Goal: Task Accomplishment & Management: Manage account settings

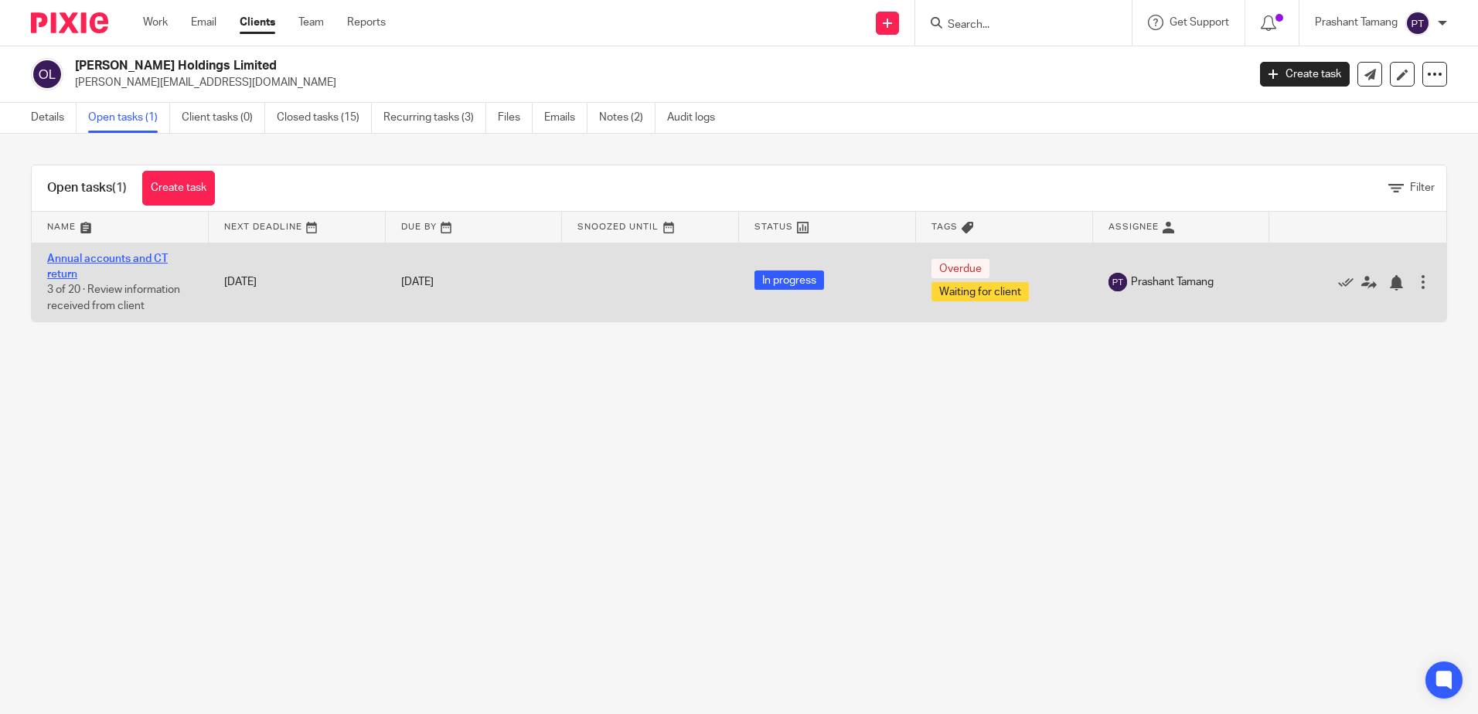
click at [66, 257] on link "Annual accounts and CT return" at bounding box center [107, 267] width 121 height 26
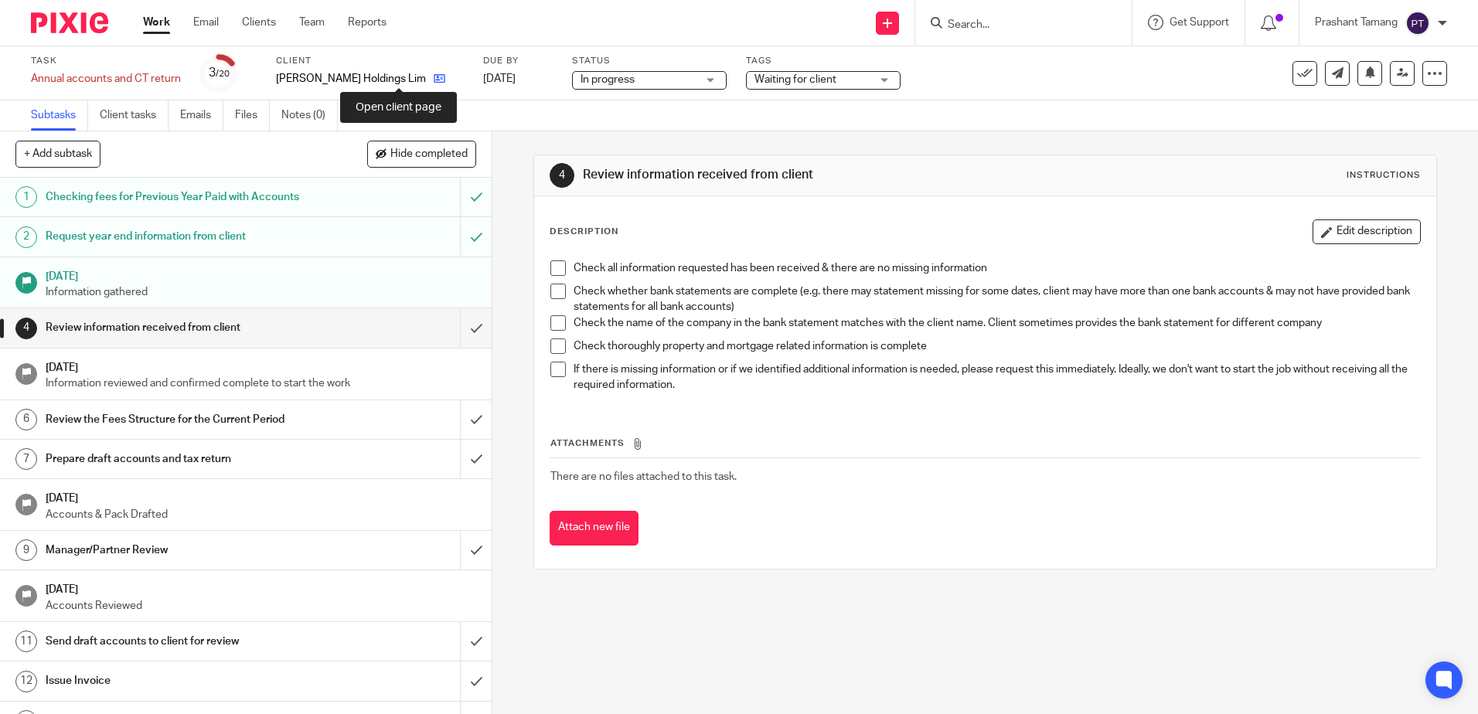
click at [434, 79] on icon at bounding box center [440, 79] width 12 height 12
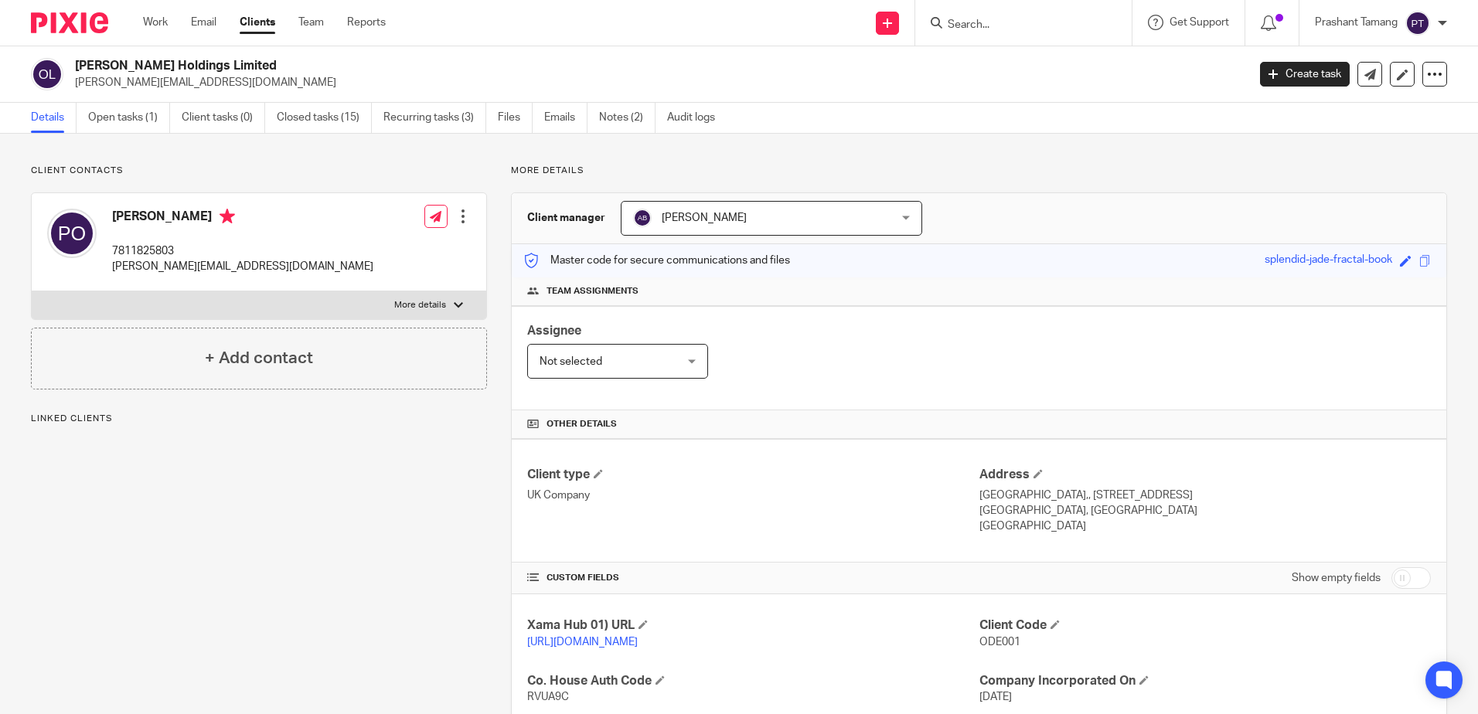
scroll to position [339, 0]
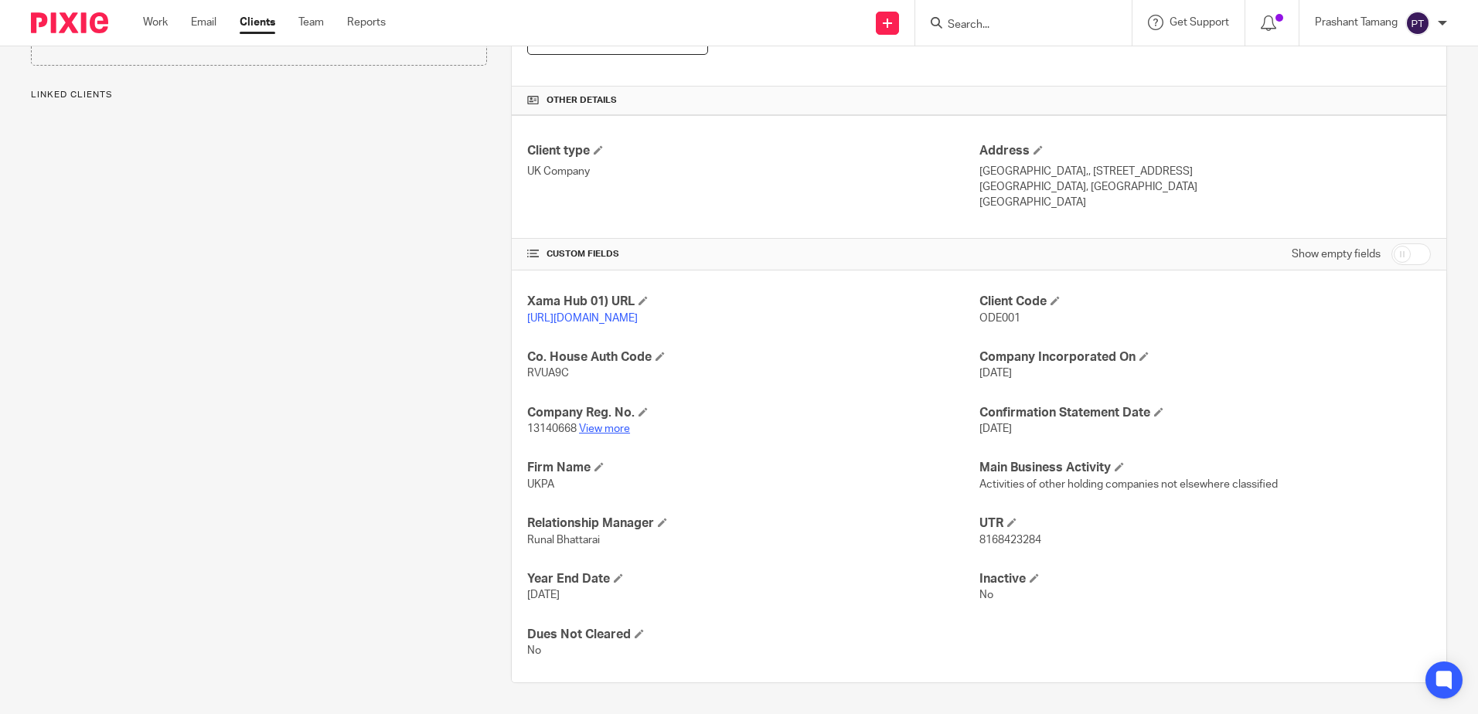
click at [594, 428] on link "View more" at bounding box center [604, 429] width 51 height 11
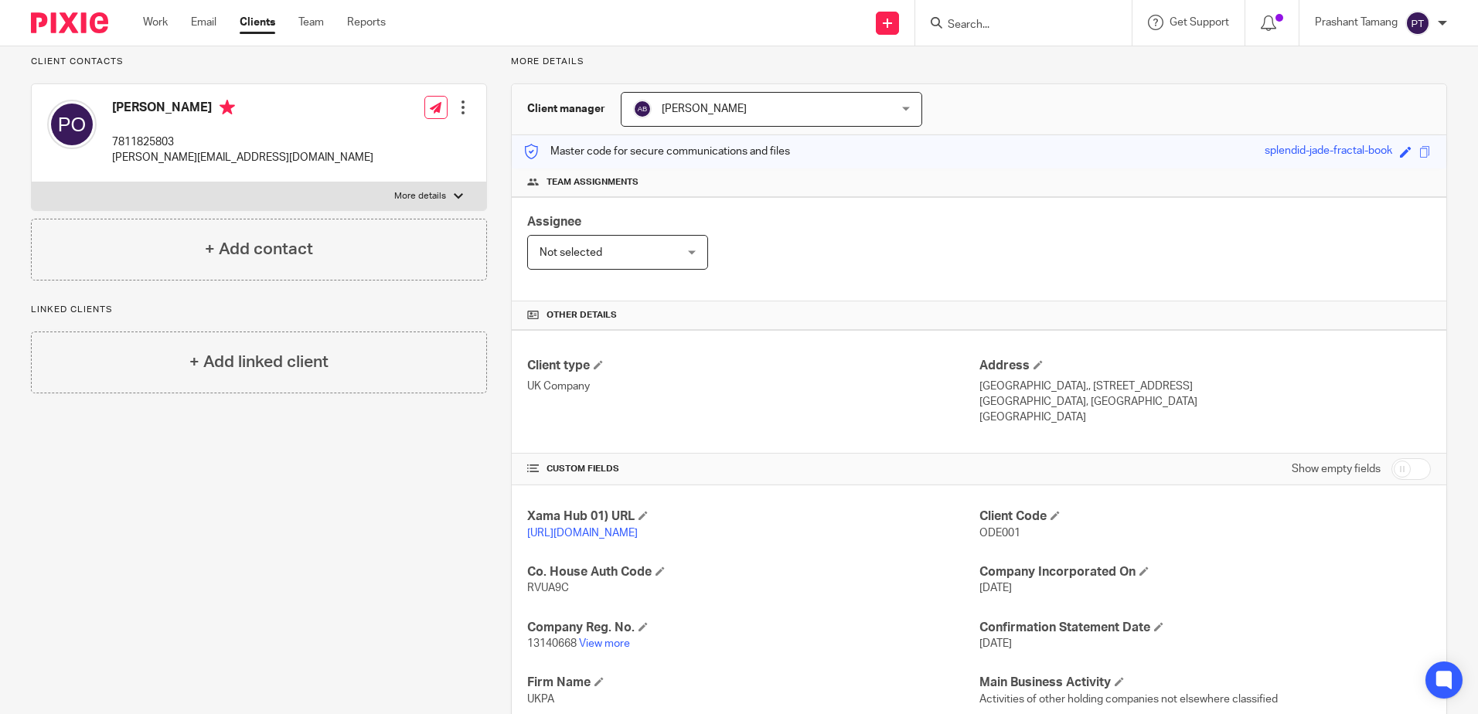
scroll to position [0, 0]
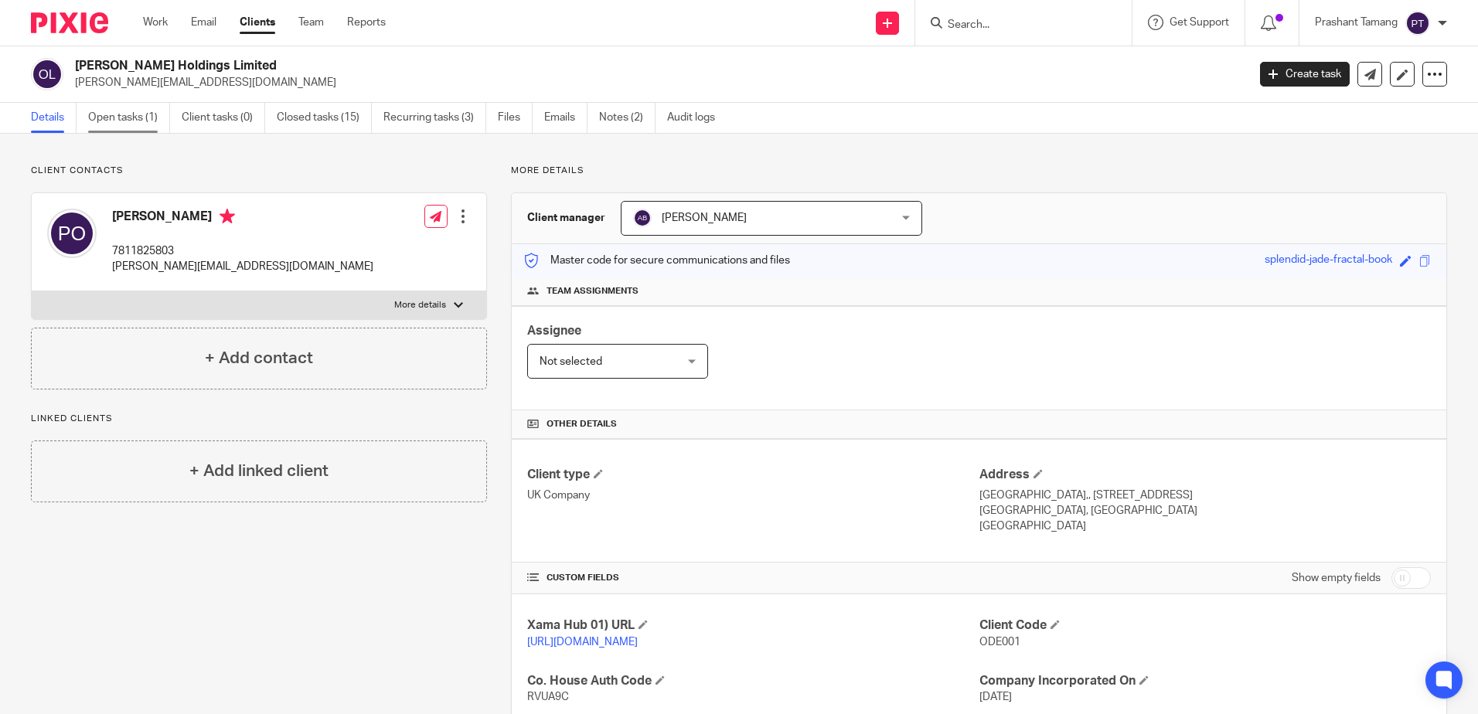
click at [114, 113] on link "Open tasks (1)" at bounding box center [129, 118] width 82 height 30
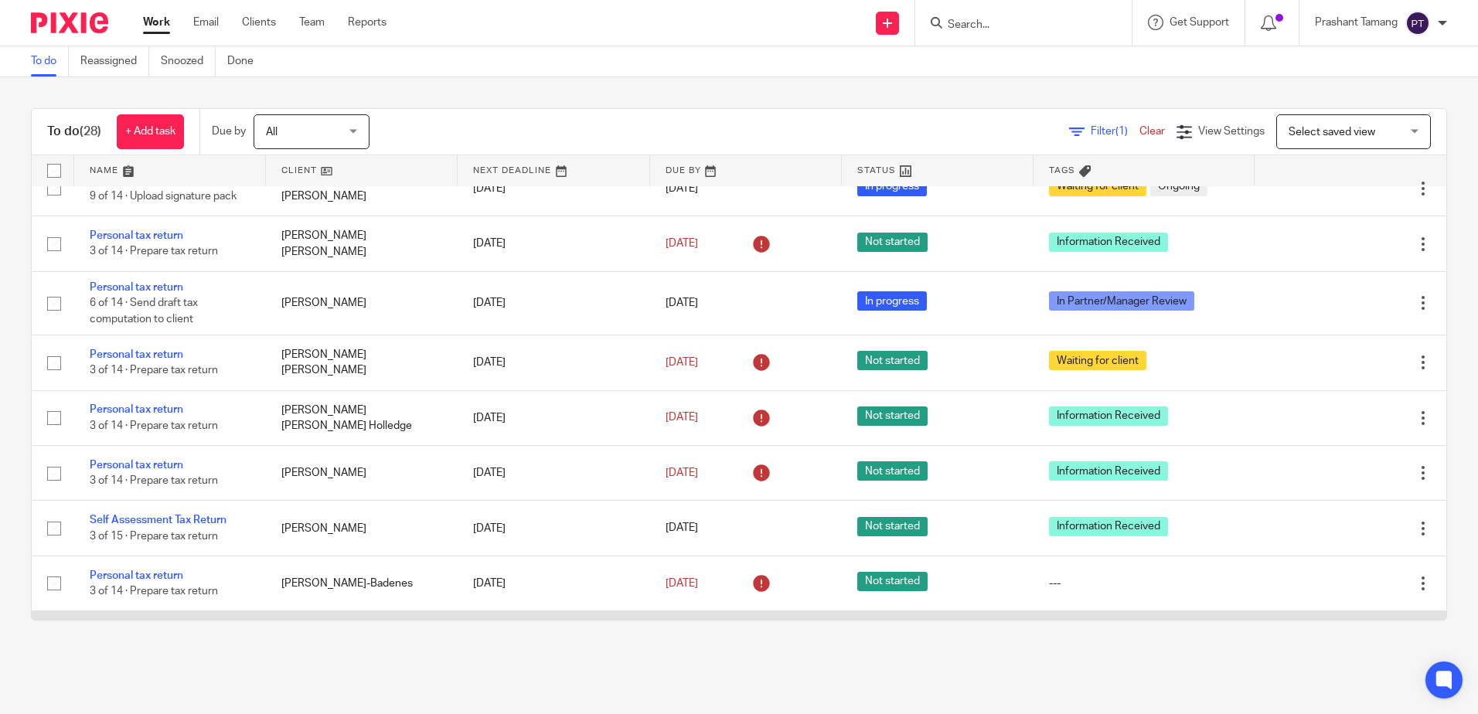
scroll to position [790, 0]
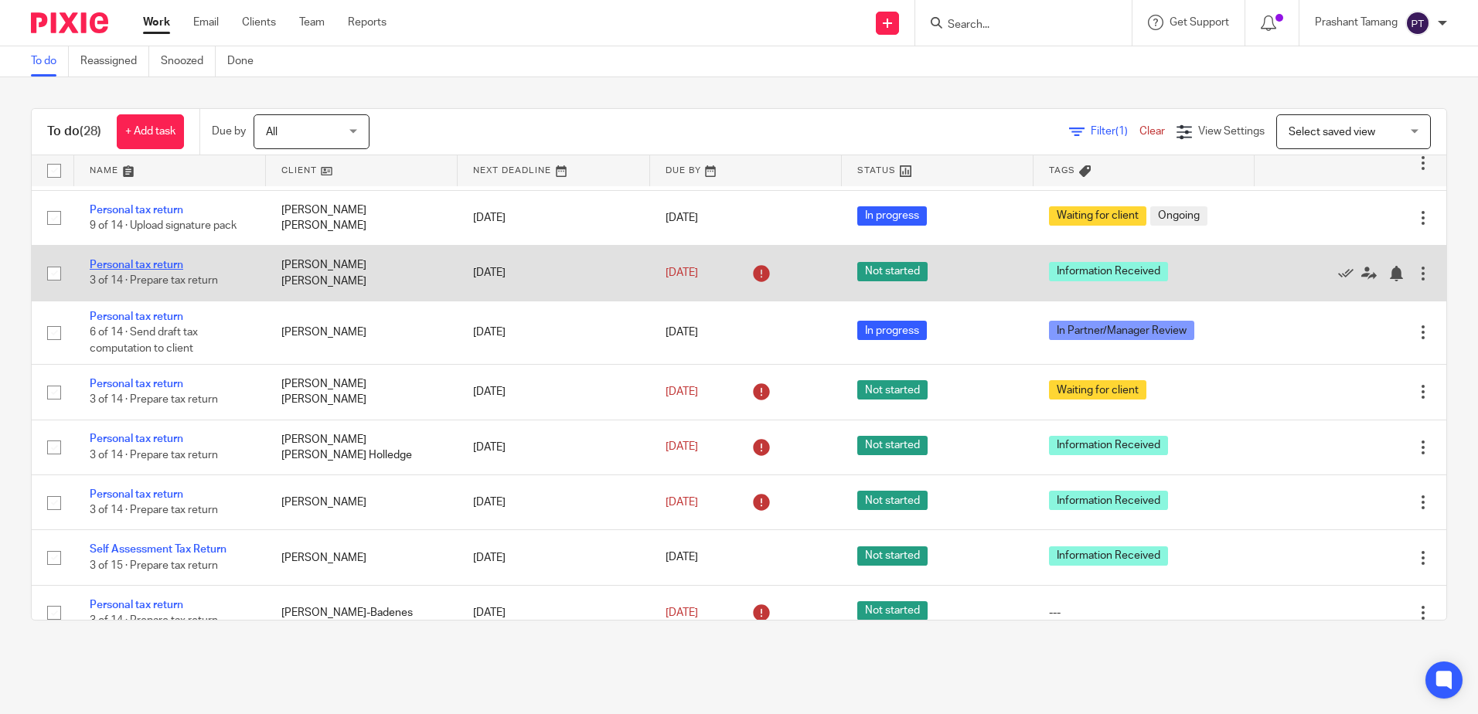
click at [169, 271] on link "Personal tax return" at bounding box center [137, 265] width 94 height 11
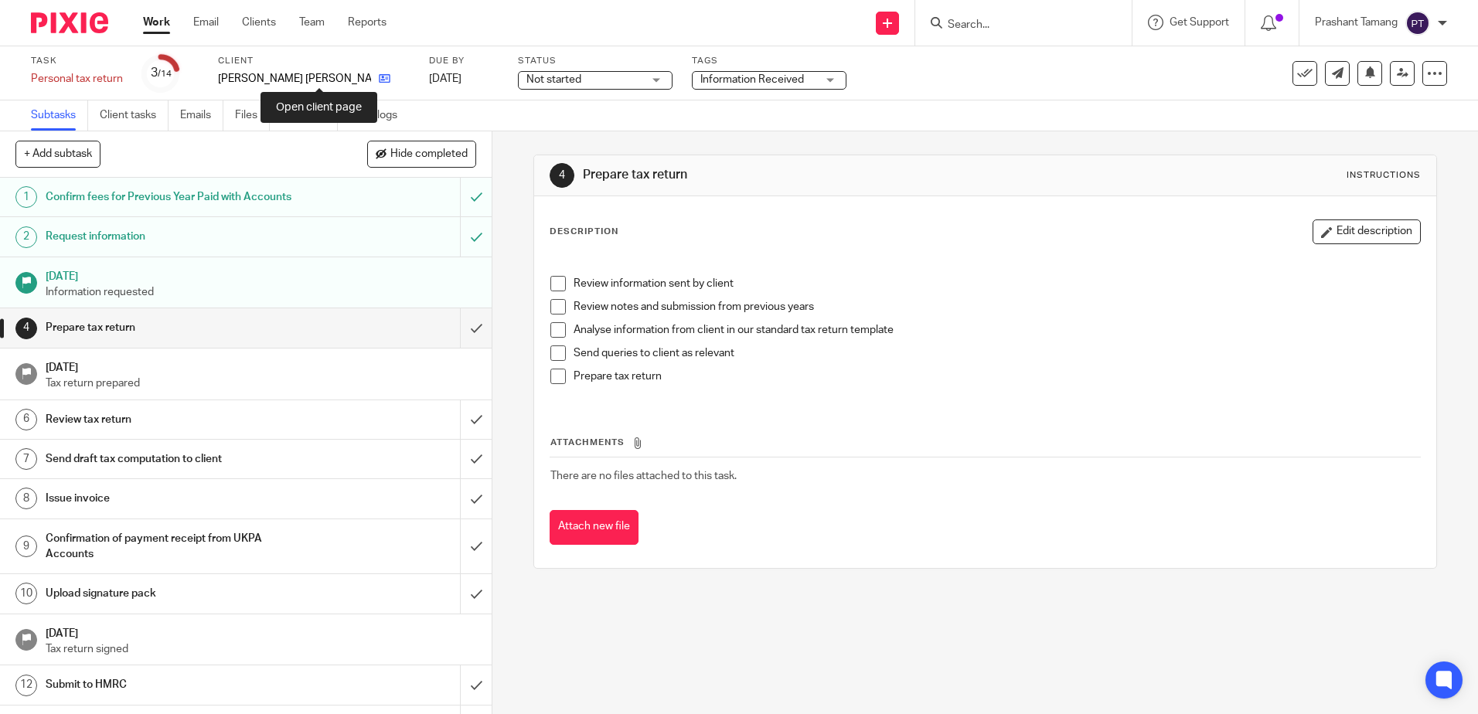
click at [379, 80] on icon at bounding box center [385, 79] width 12 height 12
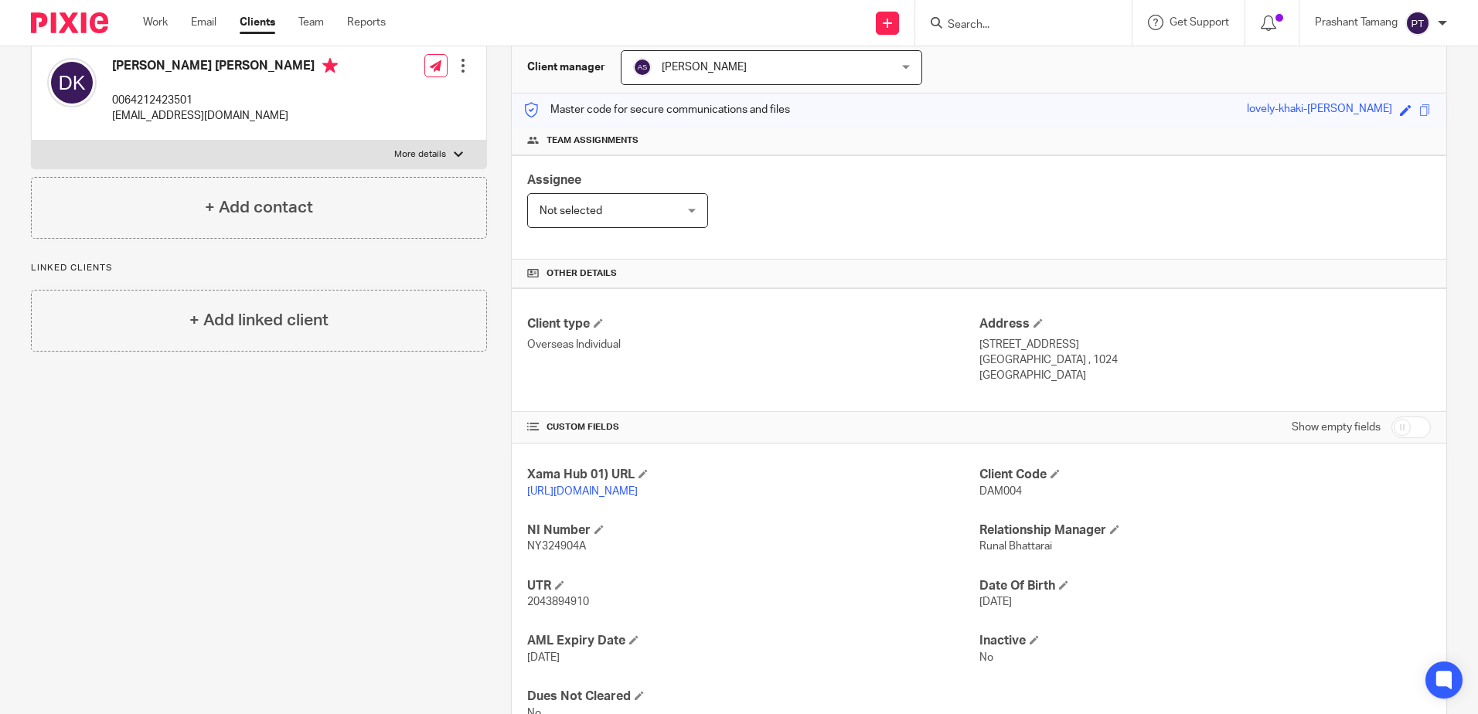
scroll to position [155, 0]
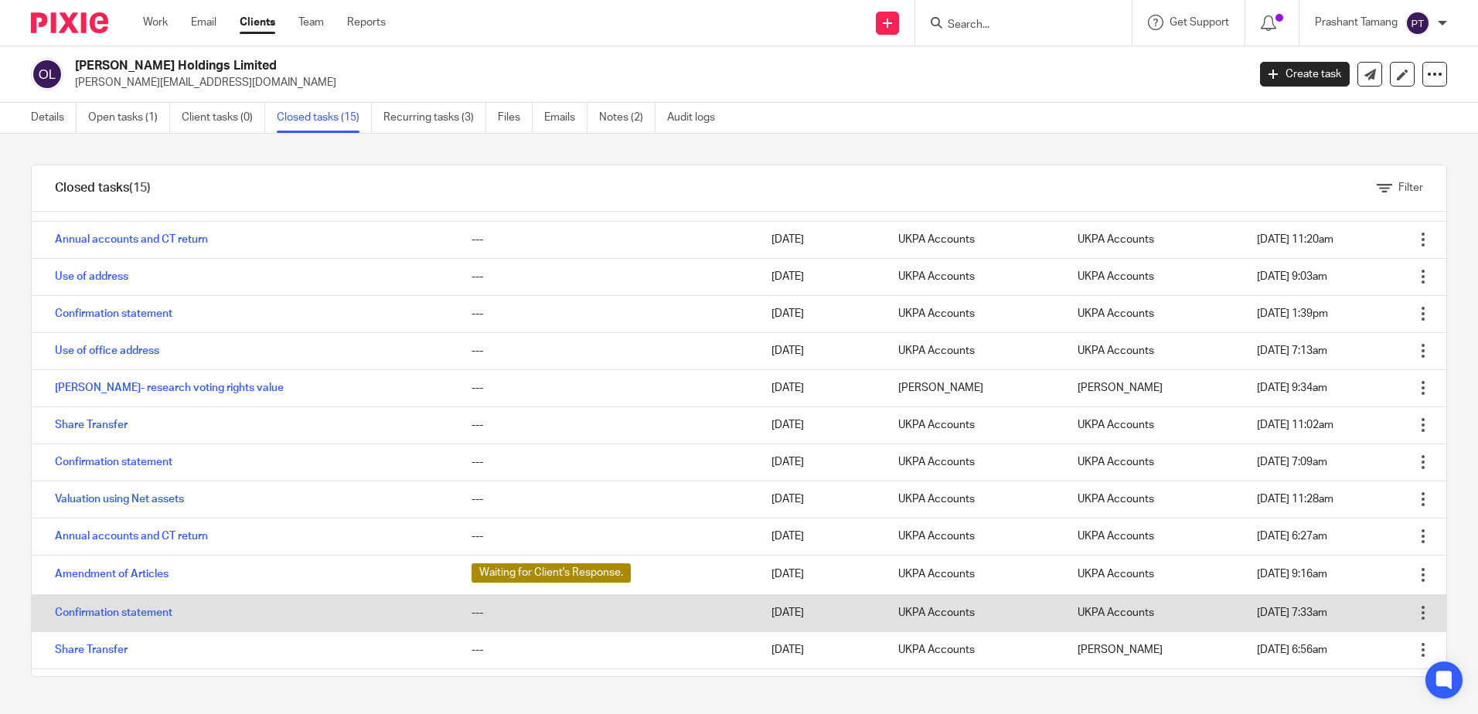
scroll to position [125, 0]
